Goal: Task Accomplishment & Management: Manage account settings

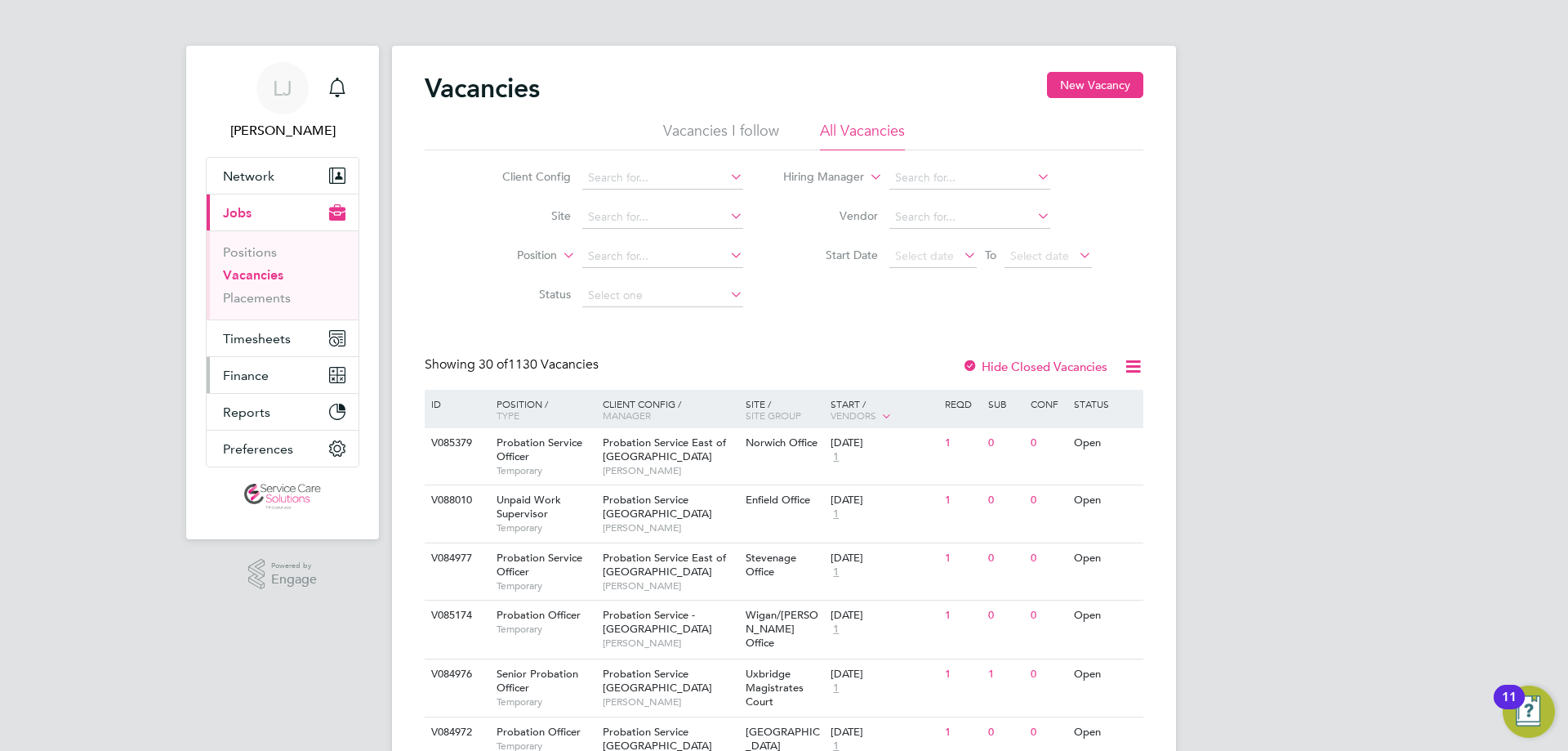
click at [254, 377] on span "Finance" at bounding box center [245, 375] width 46 height 16
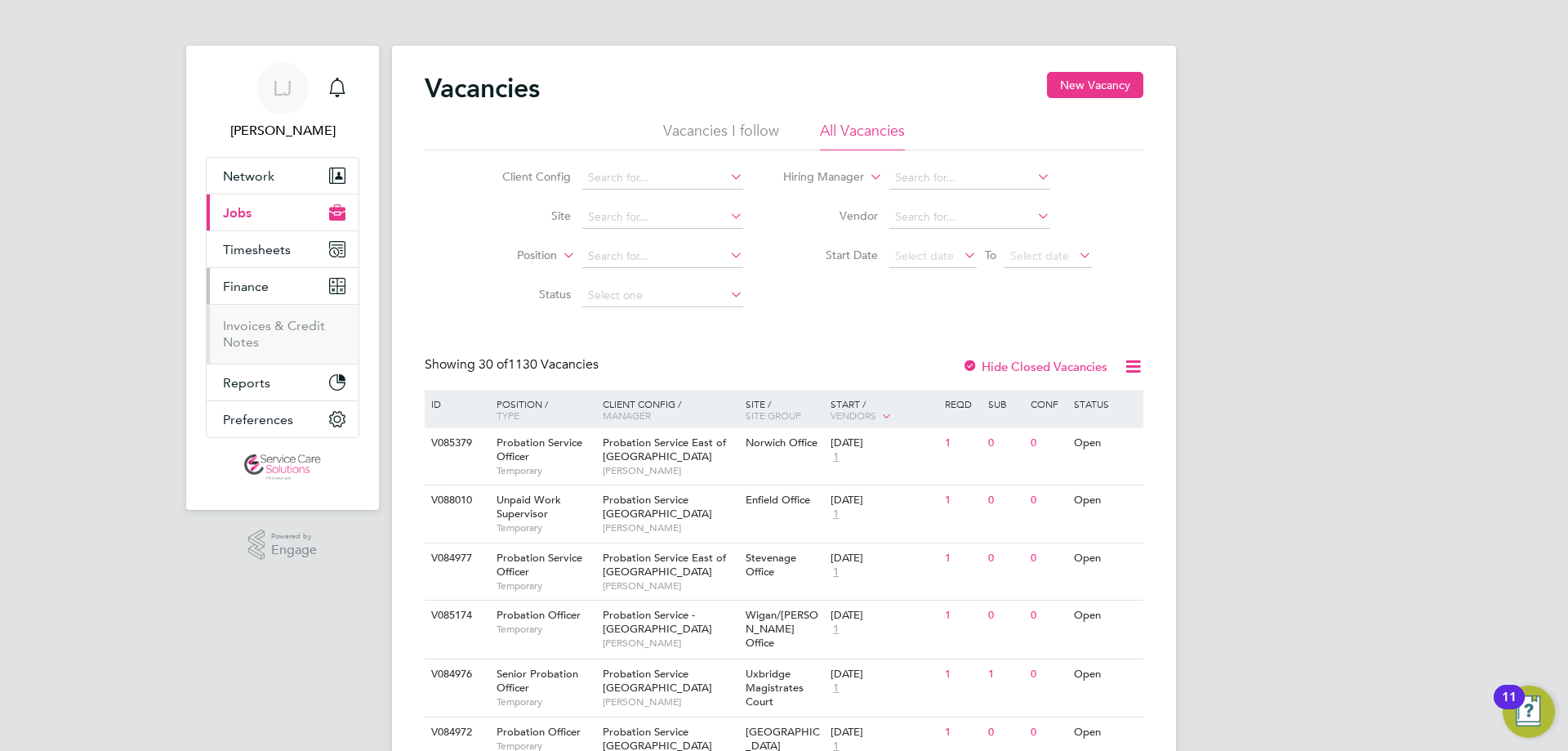
click at [259, 335] on li "Invoices & Credit Notes" at bounding box center [284, 334] width 122 height 33
click at [249, 326] on link "Invoices & Credit Notes" at bounding box center [273, 334] width 102 height 32
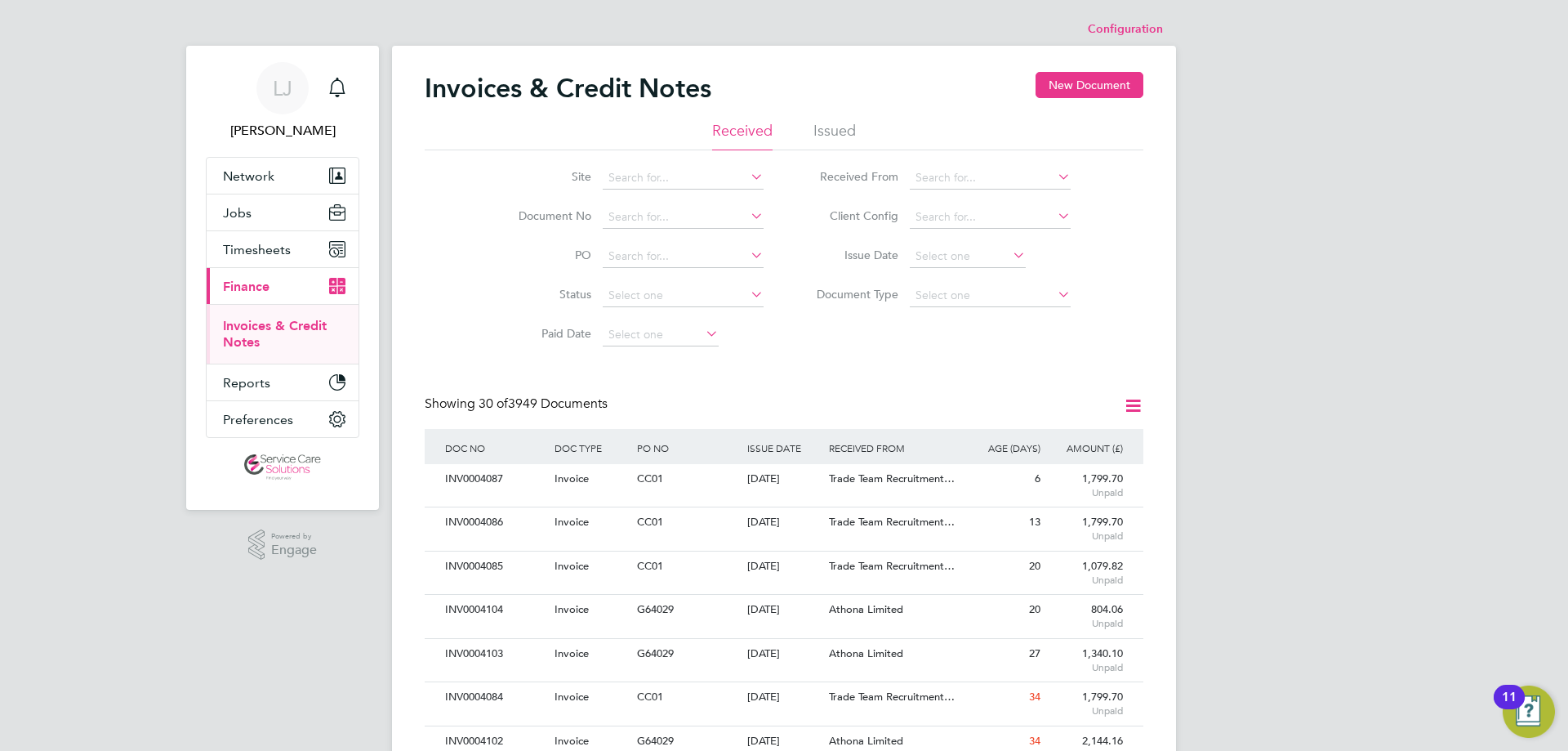
click at [823, 130] on li "Issued" at bounding box center [834, 135] width 42 height 29
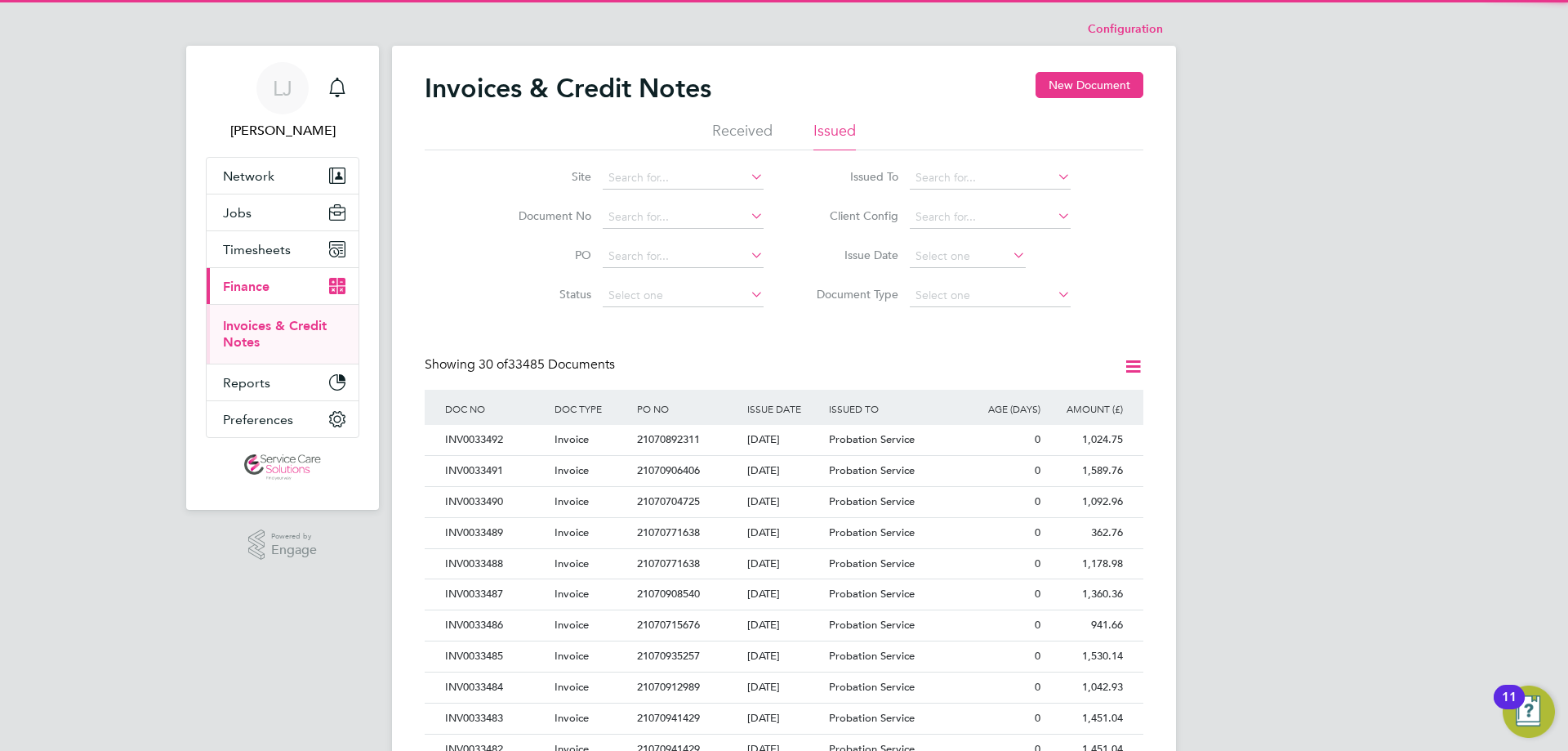
click at [1079, 178] on li "Issued To" at bounding box center [937, 179] width 307 height 39
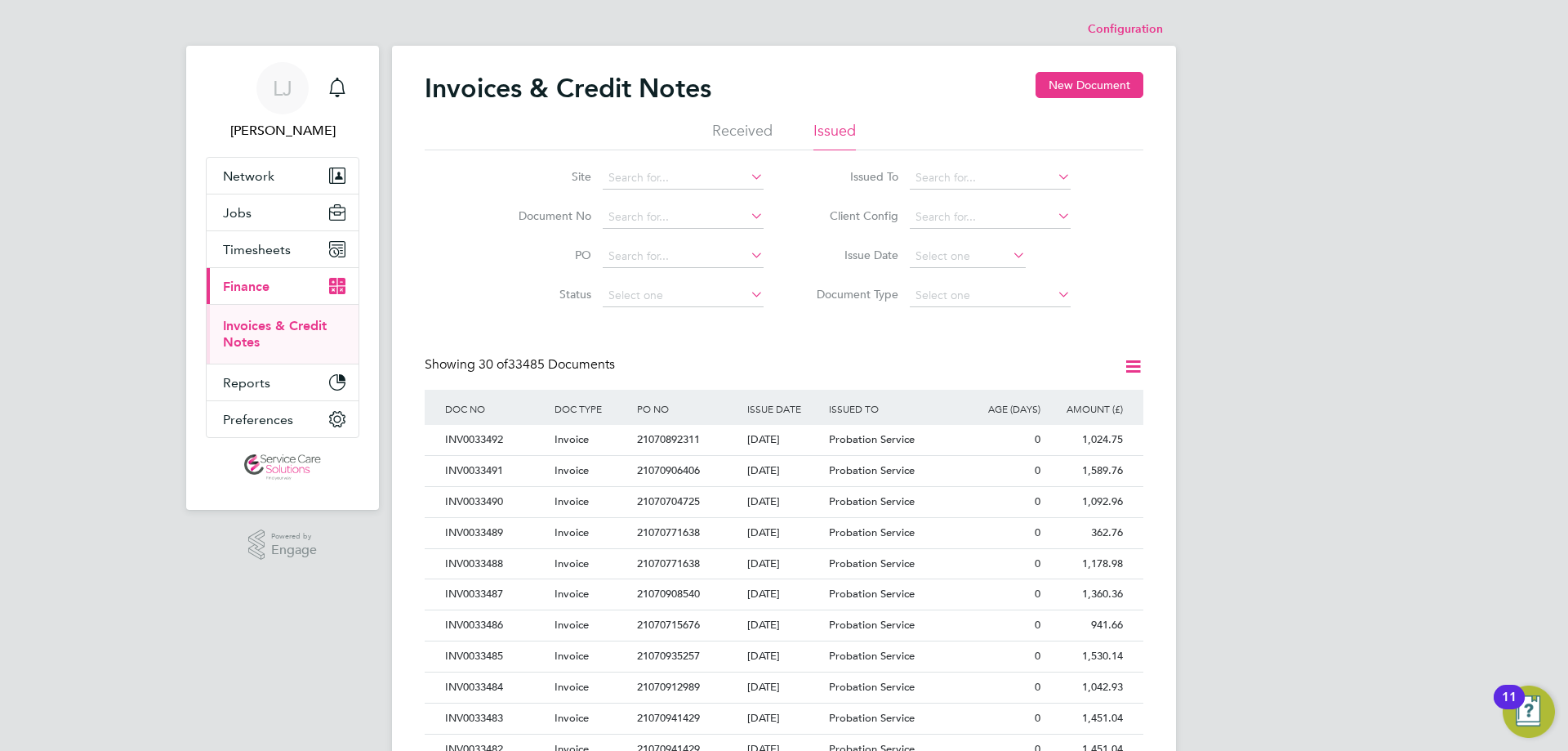
click at [1054, 177] on icon at bounding box center [1054, 177] width 0 height 23
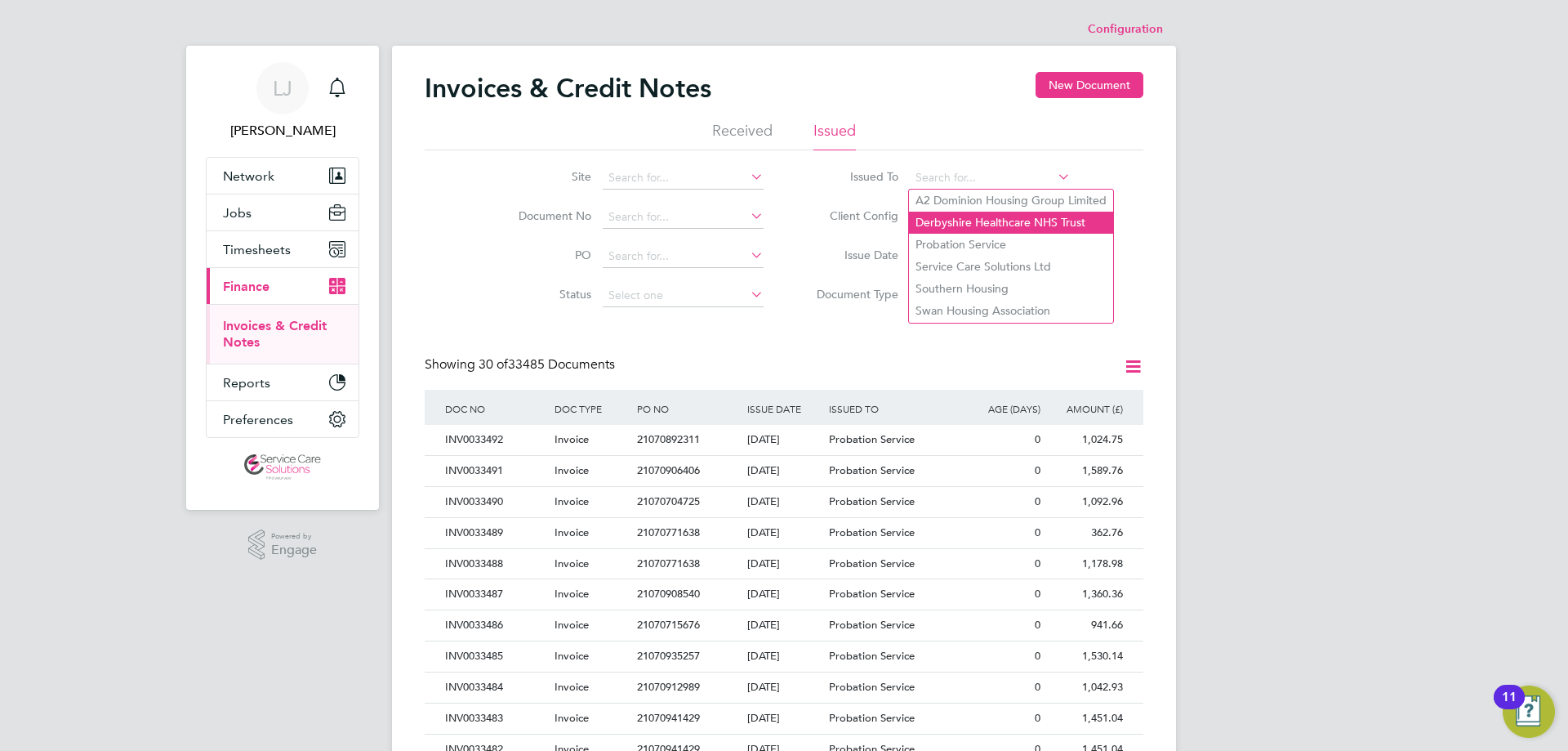
click at [999, 222] on li "Derbyshire Healthcare NHS Trust" at bounding box center [1010, 222] width 204 height 22
type input "Derbyshire Healthcare NHS Trust"
